Goal: Task Accomplishment & Management: Manage account settings

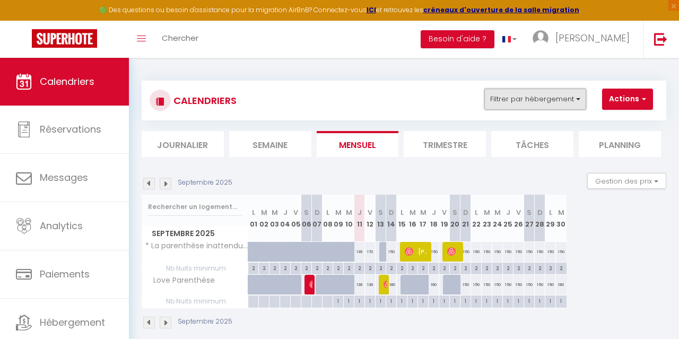
click at [530, 95] on button "Filtrer par hébergement" at bounding box center [535, 99] width 102 height 21
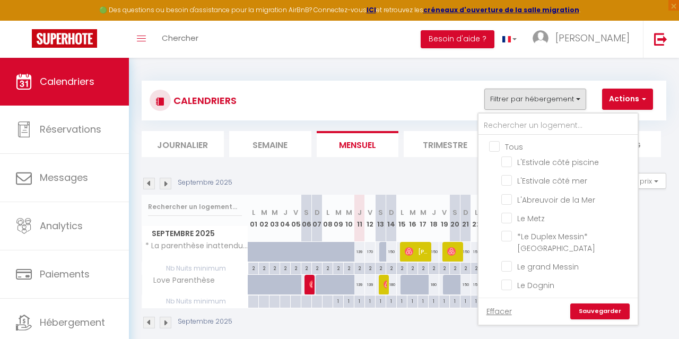
click at [536, 147] on input "Tous" at bounding box center [568, 146] width 159 height 11
checkbox input "true"
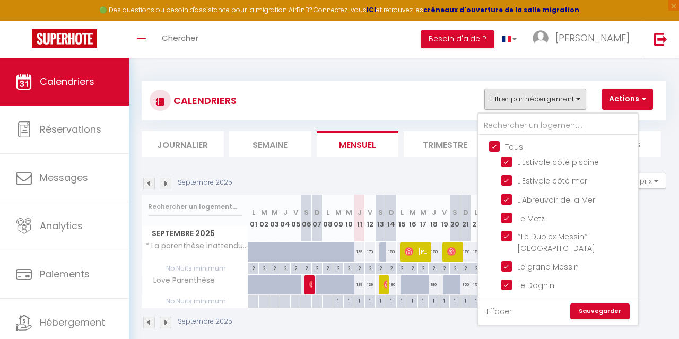
checkbox input "true"
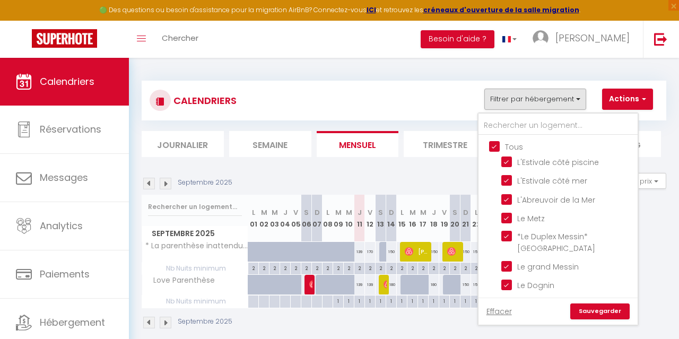
checkbox input "true"
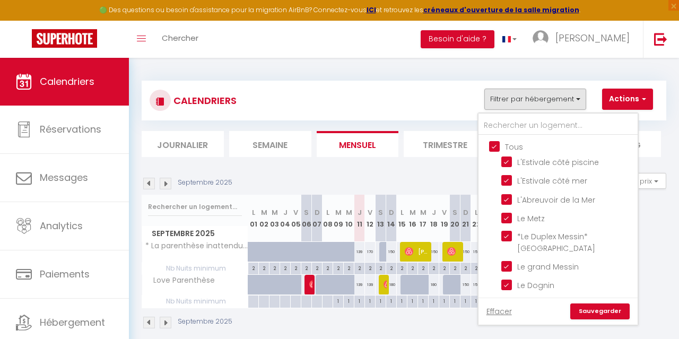
checkbox input "true"
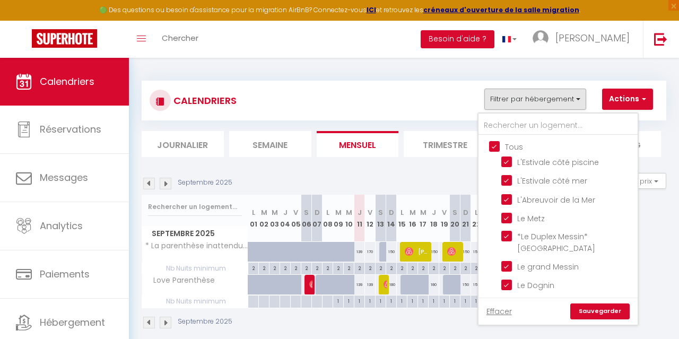
checkbox input "true"
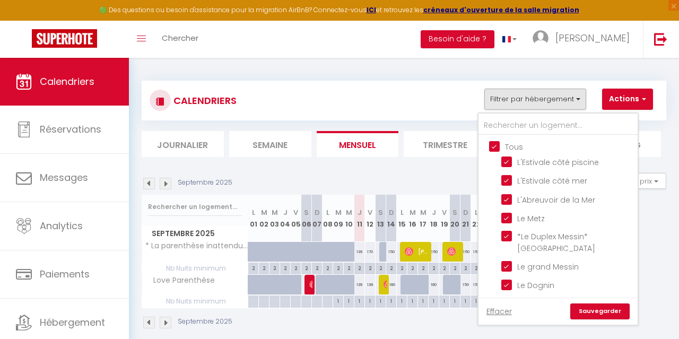
checkbox input "true"
click at [609, 312] on link "Sauvegarder" at bounding box center [599, 311] width 59 height 16
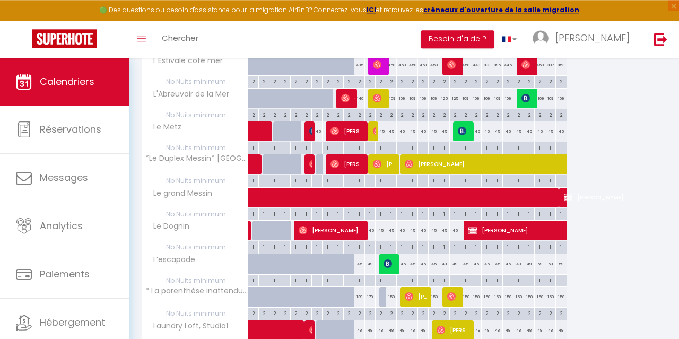
scroll to position [221, 0]
